Goal: Communication & Community: Ask a question

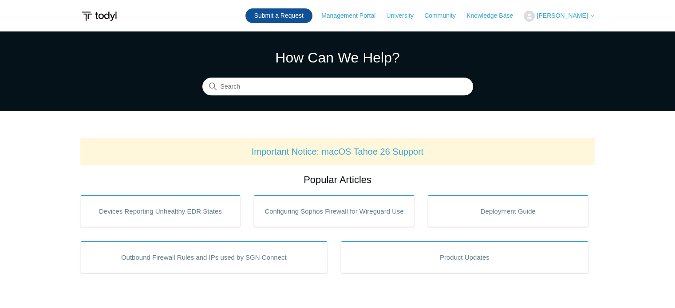
click at [310, 14] on link "Submit a Request" at bounding box center [278, 15] width 67 height 15
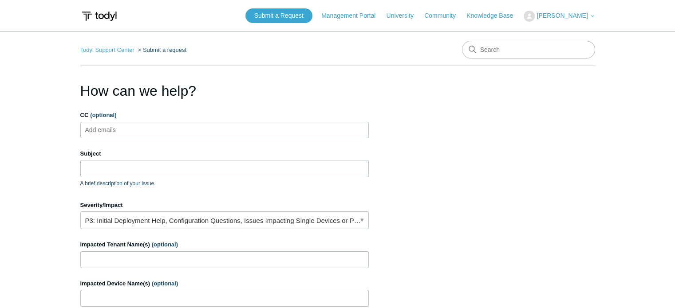
click at [117, 130] on input "CC (optional)" at bounding box center [108, 129] width 53 height 13
type input "jayson@jaytesolutions.com"
click at [132, 175] on input "Subject" at bounding box center [224, 168] width 288 height 17
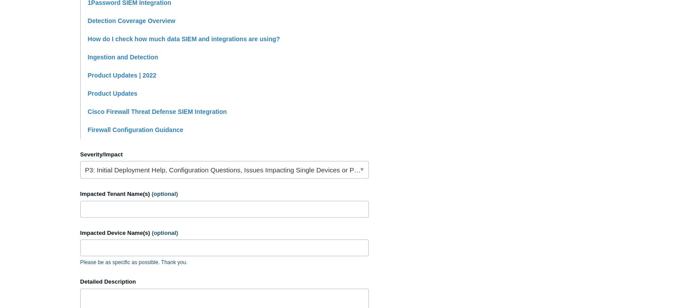
scroll to position [310, 0]
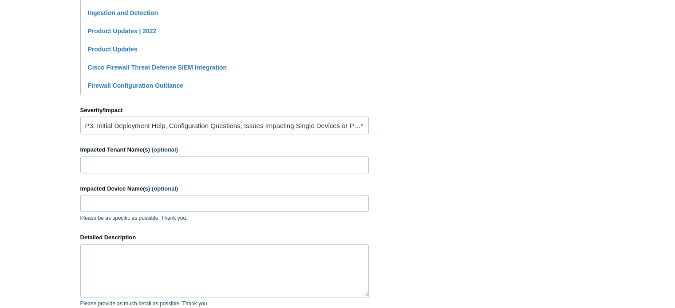
type input "Elastic Defend high usage"
click at [101, 162] on input "Impacted Tenant Name(s) (optional)" at bounding box center [224, 165] width 288 height 17
type input "PPSS Inc"
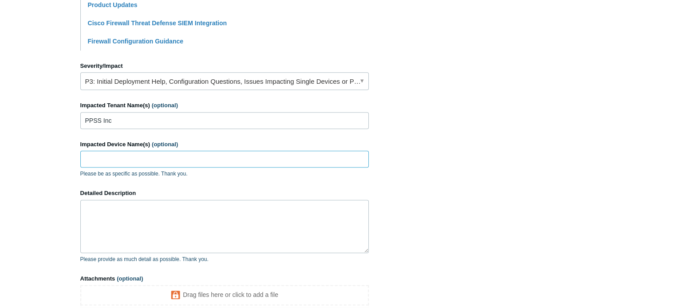
click at [121, 153] on input "Impacted Device Name(s) (optional)" at bounding box center [224, 159] width 288 height 17
paste input "ppssSERVER-RM"
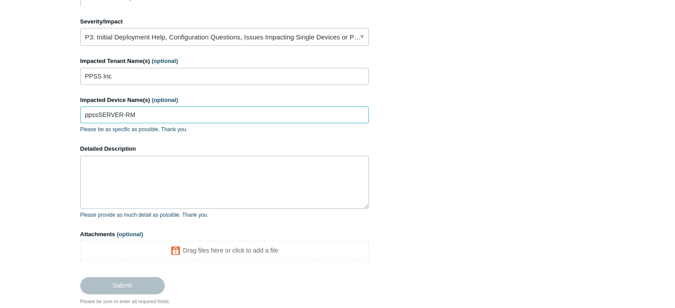
type input "ppssSERVER-RM"
click at [120, 171] on textarea "Detailed Description" at bounding box center [224, 182] width 288 height 53
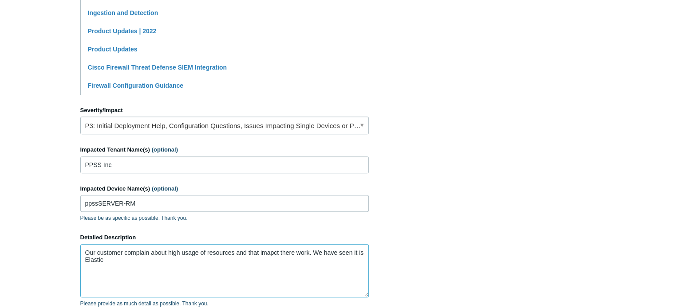
scroll to position [266, 0]
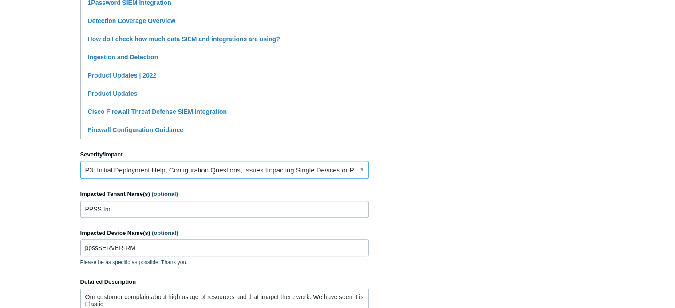
click at [144, 171] on link "P3: Initial Deployment Help, Configuration Questions, Issues Impacting Single D…" at bounding box center [224, 170] width 288 height 18
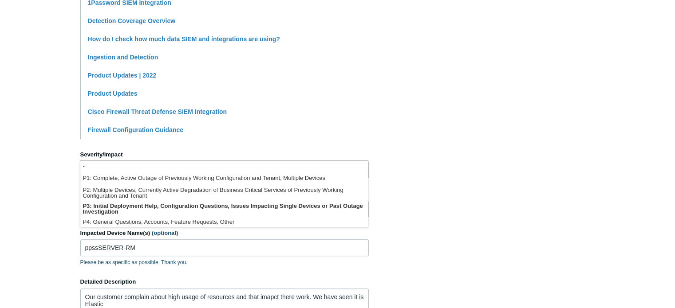
click at [31, 185] on main "Todyl Support Center Submit a request How can we help? CC (optional) jayson@jay…" at bounding box center [337, 96] width 675 height 662
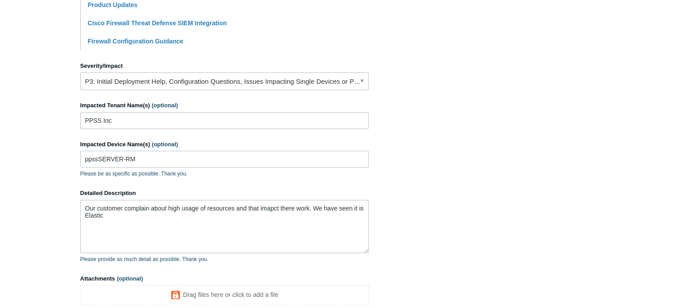
scroll to position [399, 0]
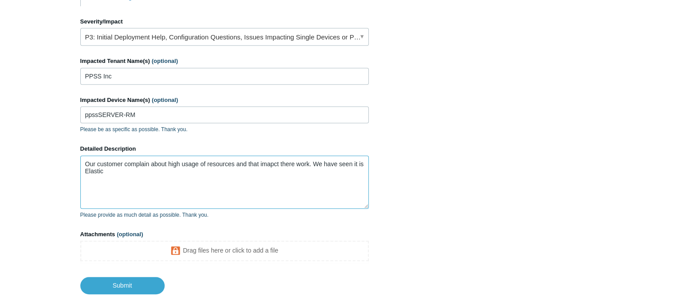
click at [139, 173] on textarea "Our customer complain about high usage of resources and that imapct there work.…" at bounding box center [224, 182] width 288 height 53
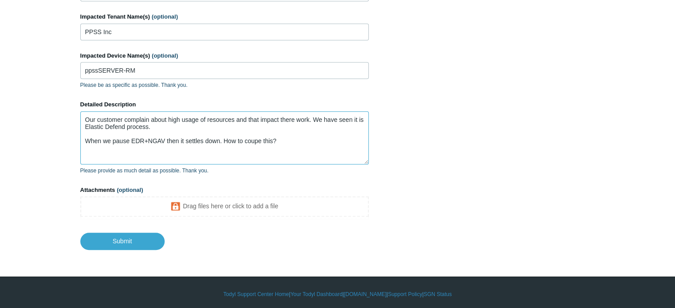
scroll to position [446, 0]
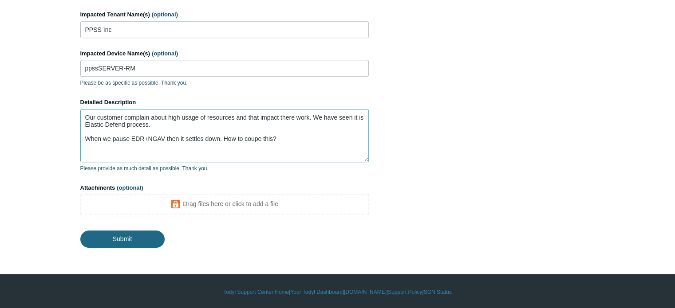
type textarea "Our customer complain about high usage of resources and that impact there work.…"
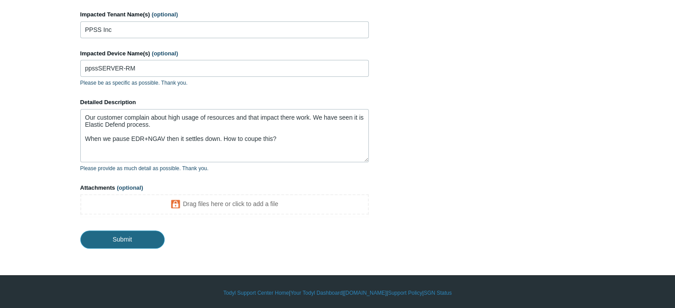
click at [124, 233] on input "Submit" at bounding box center [122, 240] width 84 height 18
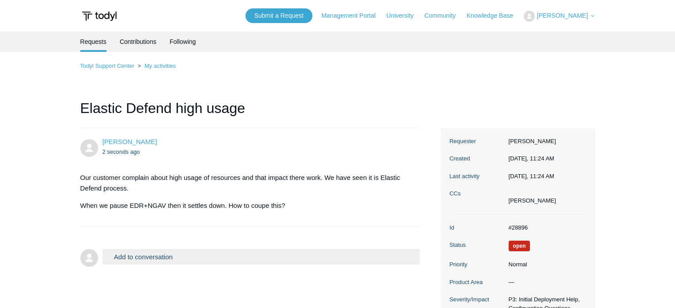
scroll to position [153, 0]
